Goal: Task Accomplishment & Management: Manage account settings

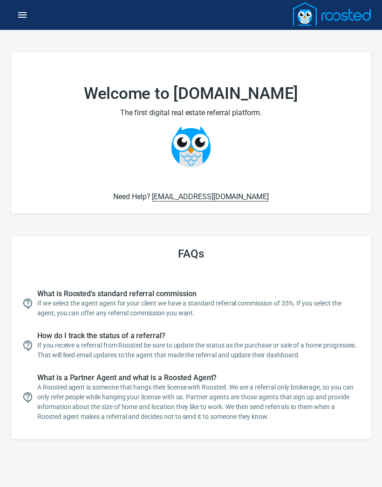
click at [24, 4] on button "button" at bounding box center [22, 15] width 22 height 22
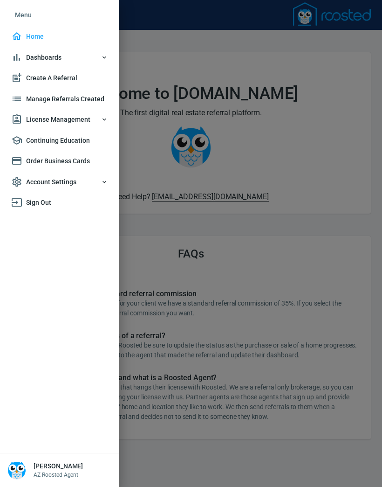
click at [41, 37] on span "Home" at bounding box center [59, 37] width 97 height 12
click at [64, 55] on span "Dashboards" at bounding box center [59, 58] width 97 height 12
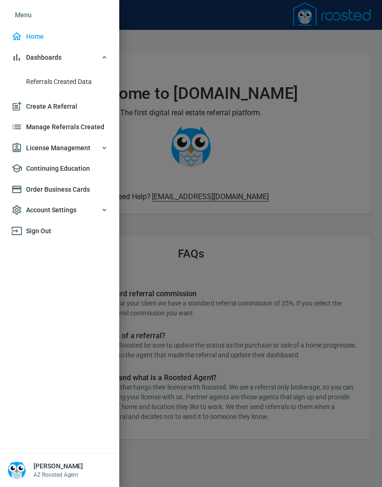
click at [85, 84] on span "Referrals Created Data" at bounding box center [67, 82] width 82 height 12
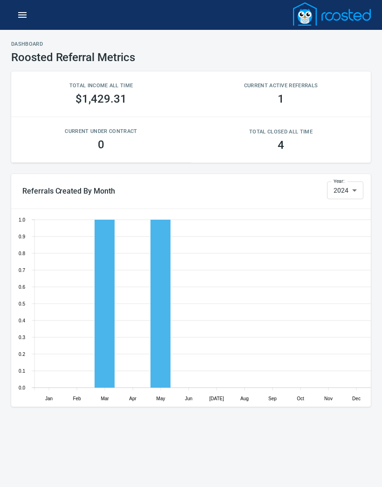
click at [24, 17] on icon "button" at bounding box center [22, 15] width 8 height 6
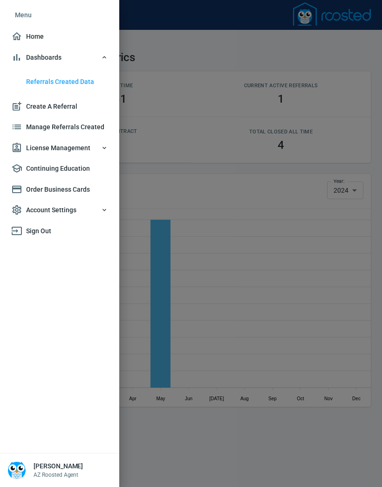
click at [83, 124] on span "Manage Referrals Created" at bounding box center [59, 127] width 97 height 12
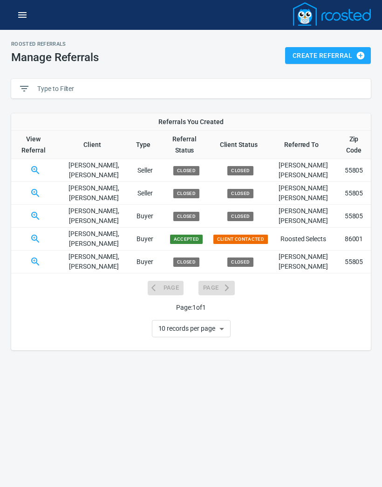
click at [41, 233] on icon "button" at bounding box center [35, 238] width 11 height 11
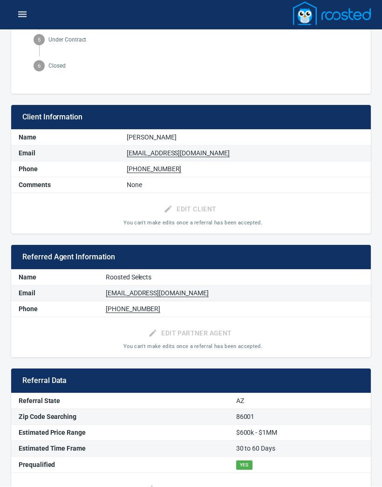
scroll to position [237, 0]
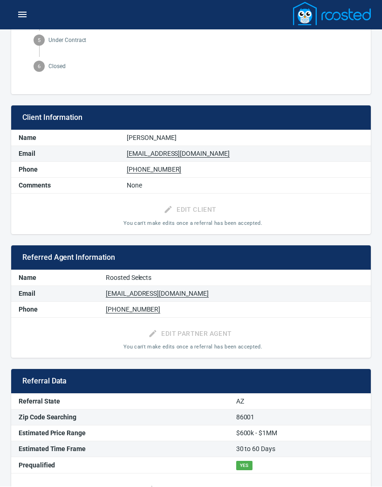
click at [223, 344] on span "You can't make edits once a referral has been accepted." at bounding box center [193, 347] width 139 height 6
click at [236, 332] on div "Edit Partner Agent You can't make edits once a referral has been accepted." at bounding box center [191, 338] width 360 height 41
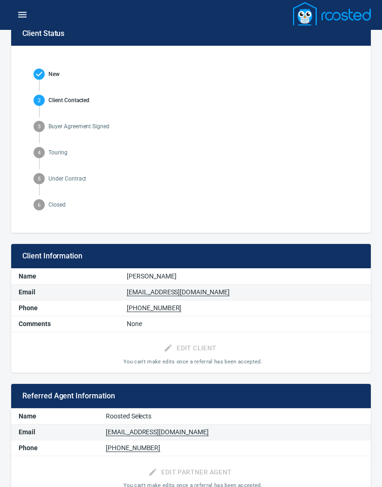
scroll to position [0, 0]
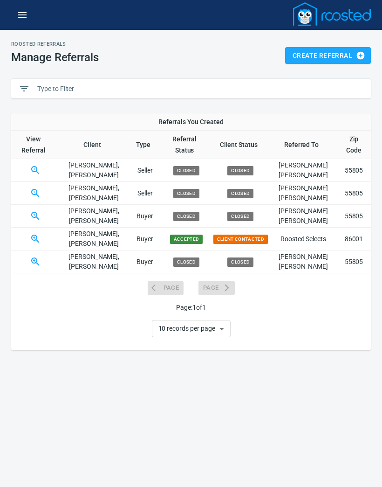
click at [321, 234] on p "Roosted Selects" at bounding box center [303, 239] width 67 height 10
click at [22, 18] on icon "button" at bounding box center [22, 14] width 11 height 11
